Goal: Obtain resource: Download file/media

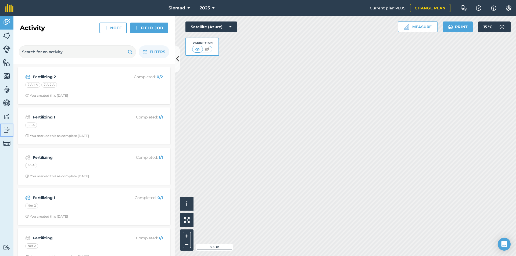
click at [7, 129] on img at bounding box center [7, 130] width 8 height 8
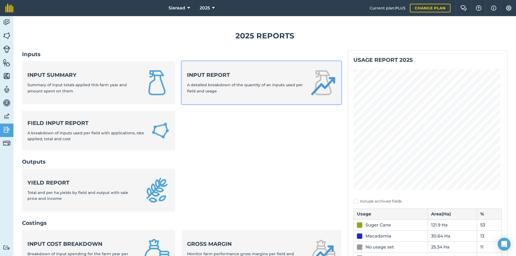
click at [224, 87] on span "A detailed breakdown of the quantity of an inputs used per field and usage" at bounding box center [245, 88] width 116 height 11
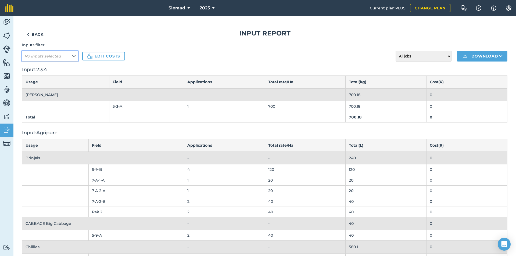
click at [68, 56] on button "No inputs selected" at bounding box center [50, 56] width 56 height 11
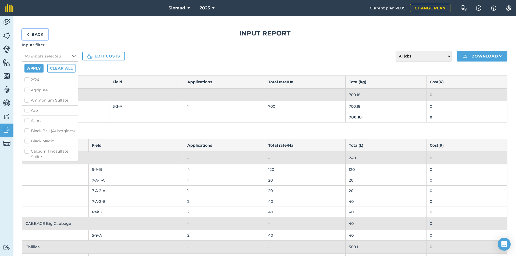
click at [40, 34] on link "Back" at bounding box center [35, 34] width 26 height 11
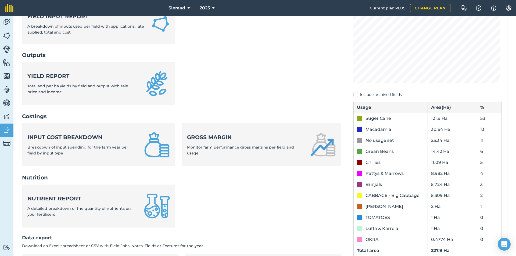
scroll to position [108, 0]
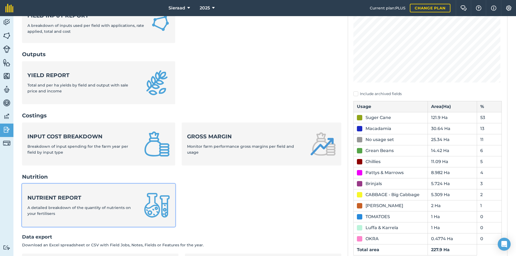
click at [106, 197] on strong "Nutrient report" at bounding box center [82, 198] width 110 height 8
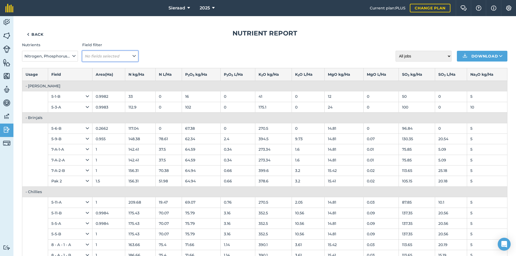
click at [110, 51] on button "No fields selected" at bounding box center [110, 56] width 56 height 11
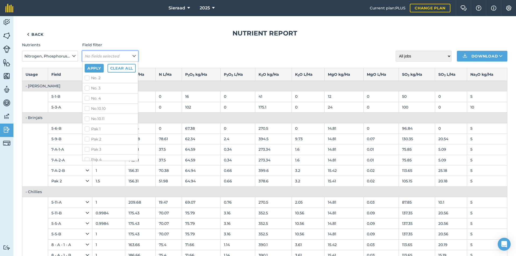
scroll to position [1226, 0]
click at [88, 99] on label "No. 3" at bounding box center [110, 100] width 51 height 6
click at [88, 99] on input "No. 3" at bounding box center [86, 98] width 3 height 3
checkbox input "true"
click at [98, 64] on button "Apply" at bounding box center [94, 68] width 19 height 9
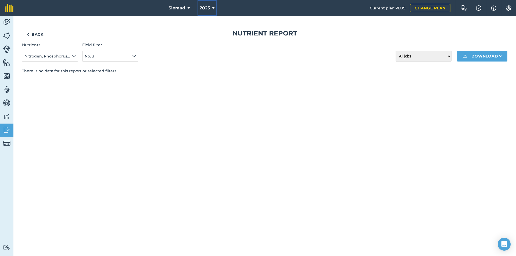
click at [211, 6] on button "2025" at bounding box center [207, 8] width 19 height 16
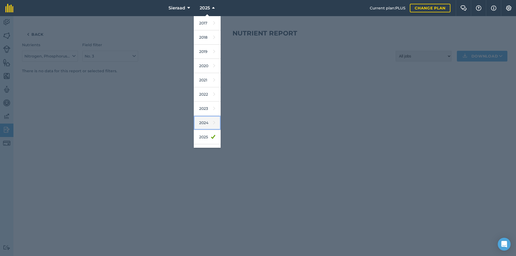
click at [207, 120] on link "2024" at bounding box center [207, 123] width 27 height 14
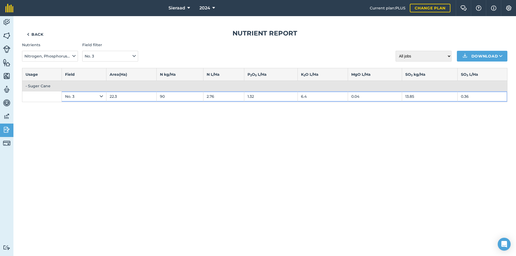
click at [97, 95] on div "No. 3" at bounding box center [84, 97] width 38 height 6
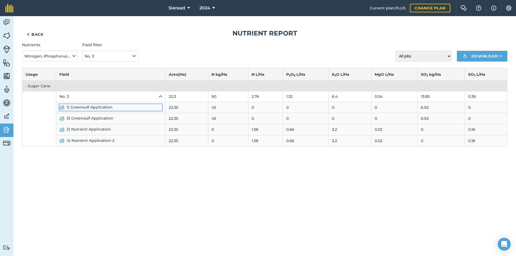
click at [87, 107] on link "1) Greensulf Application" at bounding box center [110, 107] width 103 height 6
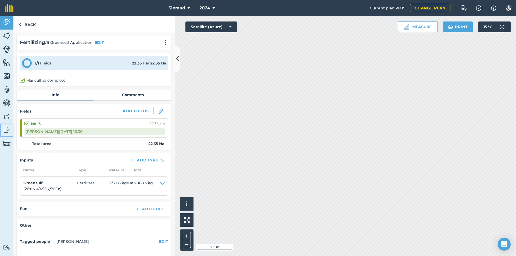
click at [5, 128] on img at bounding box center [7, 130] width 8 height 8
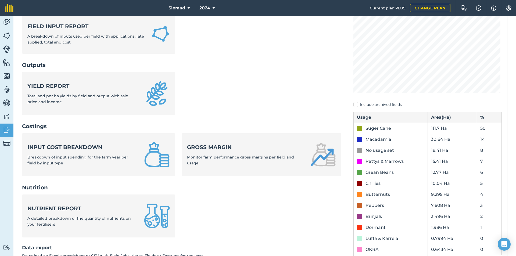
scroll to position [134, 0]
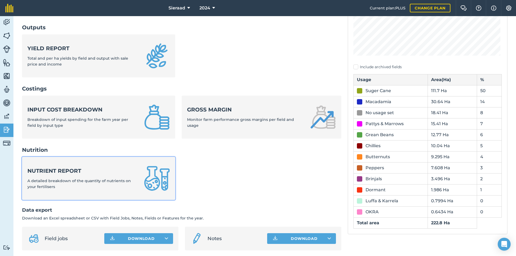
click at [94, 179] on span "A detailed breakdown of the quantity of nutrients on your fertilisers" at bounding box center [79, 184] width 104 height 11
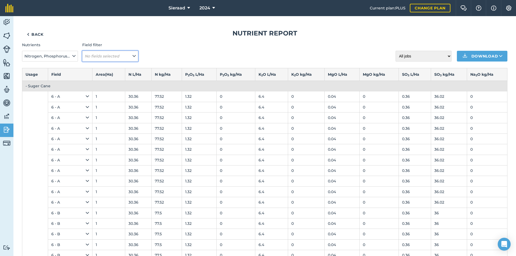
click at [122, 51] on button "No fields selected" at bounding box center [110, 56] width 56 height 11
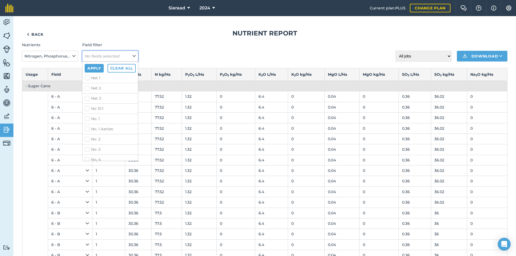
scroll to position [1179, 0]
click at [85, 145] on label "No. 3" at bounding box center [110, 147] width 51 height 6
click at [85, 145] on input "No. 3" at bounding box center [86, 145] width 3 height 3
checkbox input "true"
drag, startPoint x: 171, startPoint y: 32, endPoint x: 182, endPoint y: 31, distance: 11.3
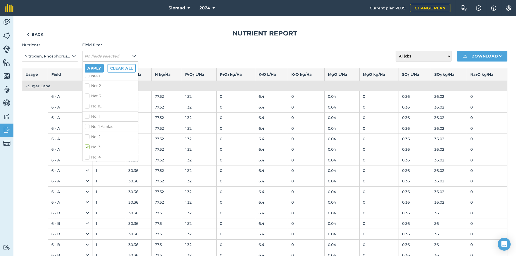
click at [174, 31] on h1 "Nutrient report" at bounding box center [265, 33] width 486 height 9
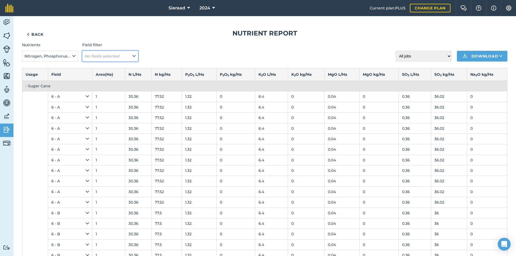
click at [134, 59] on icon at bounding box center [134, 56] width 3 height 6
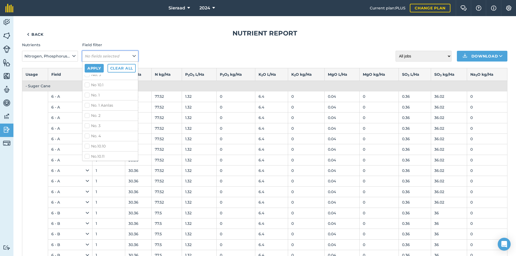
scroll to position [1226, 0]
click at [86, 101] on label "No. 3" at bounding box center [110, 100] width 51 height 6
click at [86, 101] on input "No. 3" at bounding box center [86, 98] width 3 height 3
checkbox input "true"
click at [94, 66] on button "Apply" at bounding box center [94, 68] width 19 height 9
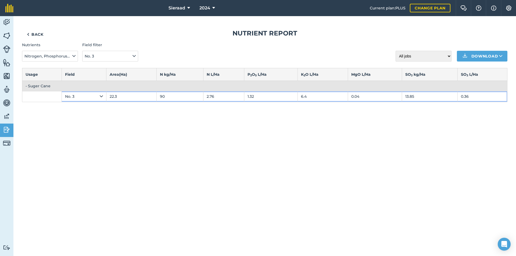
click at [100, 96] on icon at bounding box center [101, 97] width 3 height 6
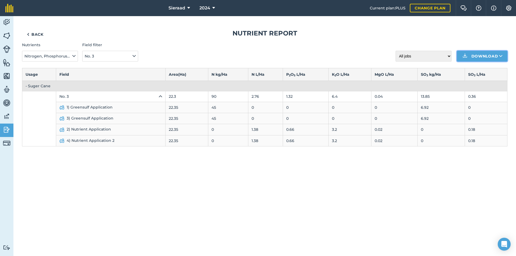
click at [491, 55] on button "Download" at bounding box center [482, 56] width 51 height 11
click at [483, 80] on link "XLS" at bounding box center [482, 80] width 49 height 12
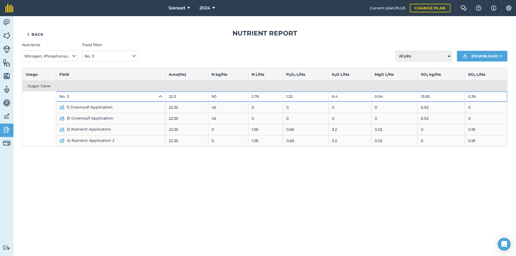
click at [159, 95] on icon at bounding box center [160, 97] width 3 height 6
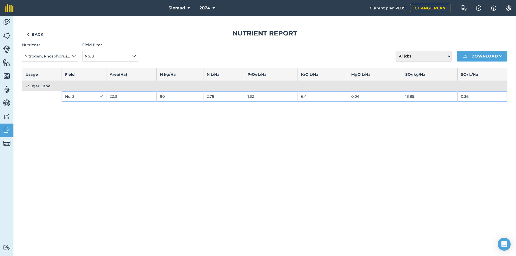
click at [157, 95] on td "90" at bounding box center [180, 96] width 47 height 10
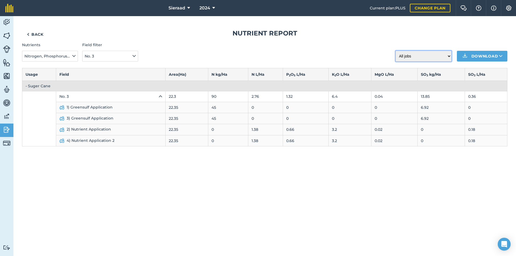
click at [446, 54] on select "All jobs Incomplete jobs Complete jobs" at bounding box center [424, 56] width 56 height 11
click at [445, 54] on select "All jobs Incomplete jobs Complete jobs" at bounding box center [424, 56] width 56 height 11
click at [9, 130] on img at bounding box center [7, 130] width 8 height 8
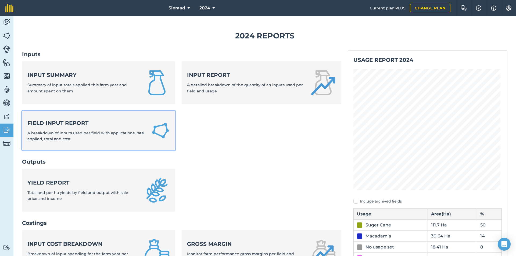
click at [105, 139] on div "Field Input Report A breakdown of inputs used per field with applications, rate…" at bounding box center [85, 130] width 117 height 23
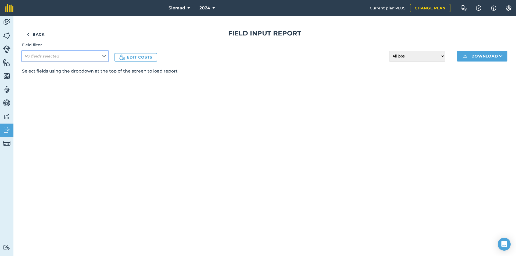
click at [102, 54] on button "No fields selected" at bounding box center [65, 56] width 86 height 11
click at [37, 155] on label "No. 3" at bounding box center [69, 156] width 73 height 6
click at [37, 155] on input "No. 3" at bounding box center [34, 154] width 3 height 3
checkbox input "true"
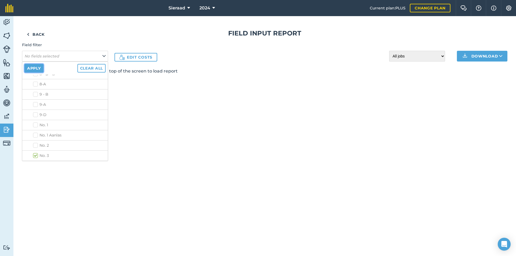
click at [35, 70] on button "Apply" at bounding box center [33, 68] width 19 height 9
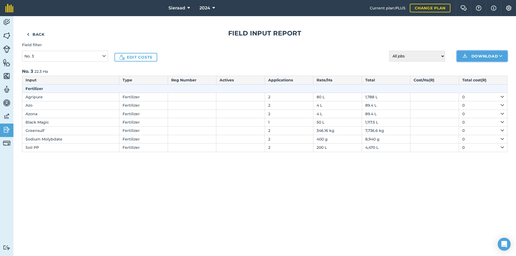
click at [485, 56] on button "Download" at bounding box center [482, 56] width 51 height 11
click at [482, 80] on link "XLS" at bounding box center [482, 80] width 49 height 12
